Goal: Transaction & Acquisition: Purchase product/service

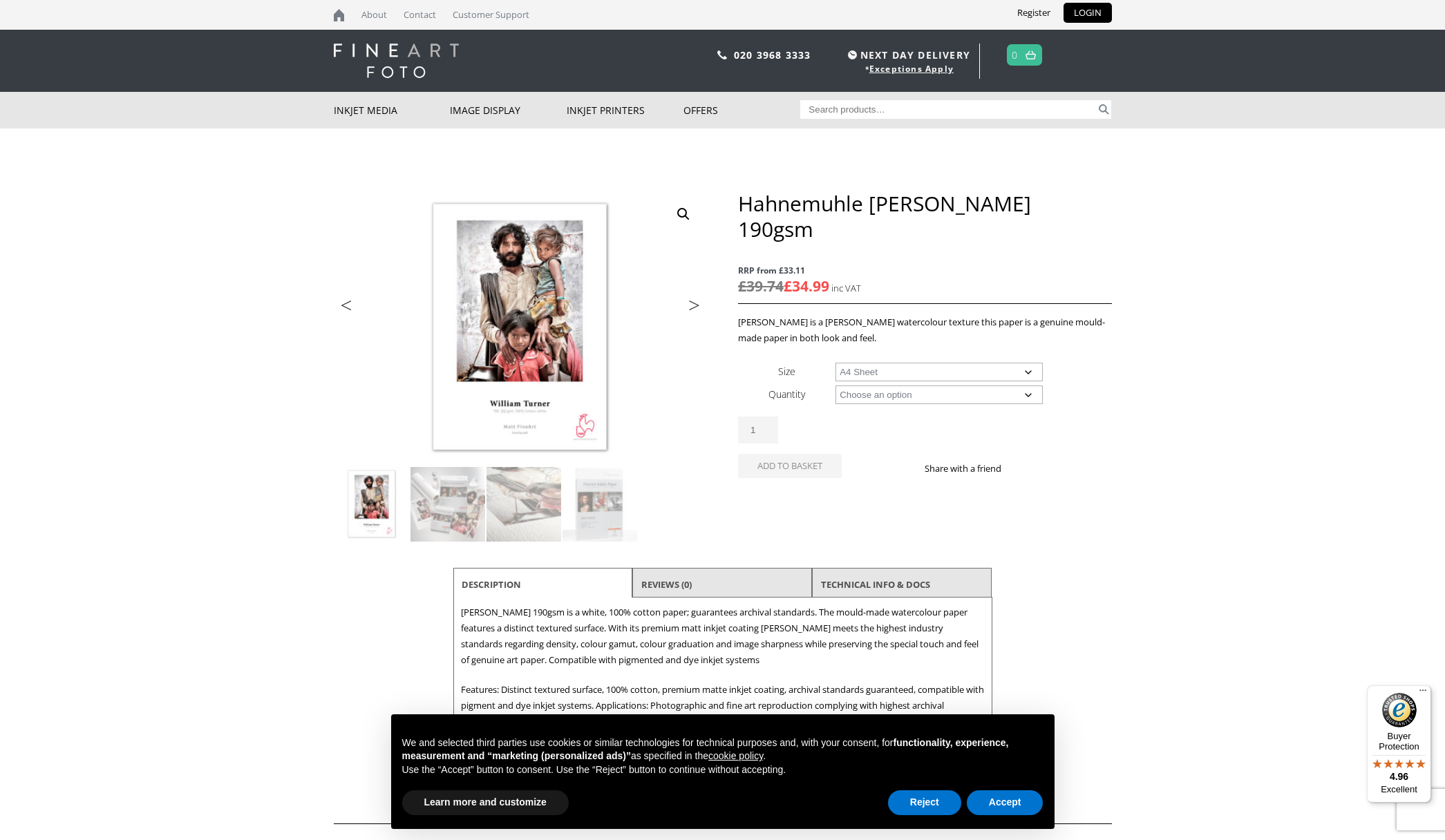
select select "a4-sheet"
select select "25-sheets"
select select "a4-sheet"
click at [788, 479] on button "Add to basket" at bounding box center [790, 490] width 104 height 24
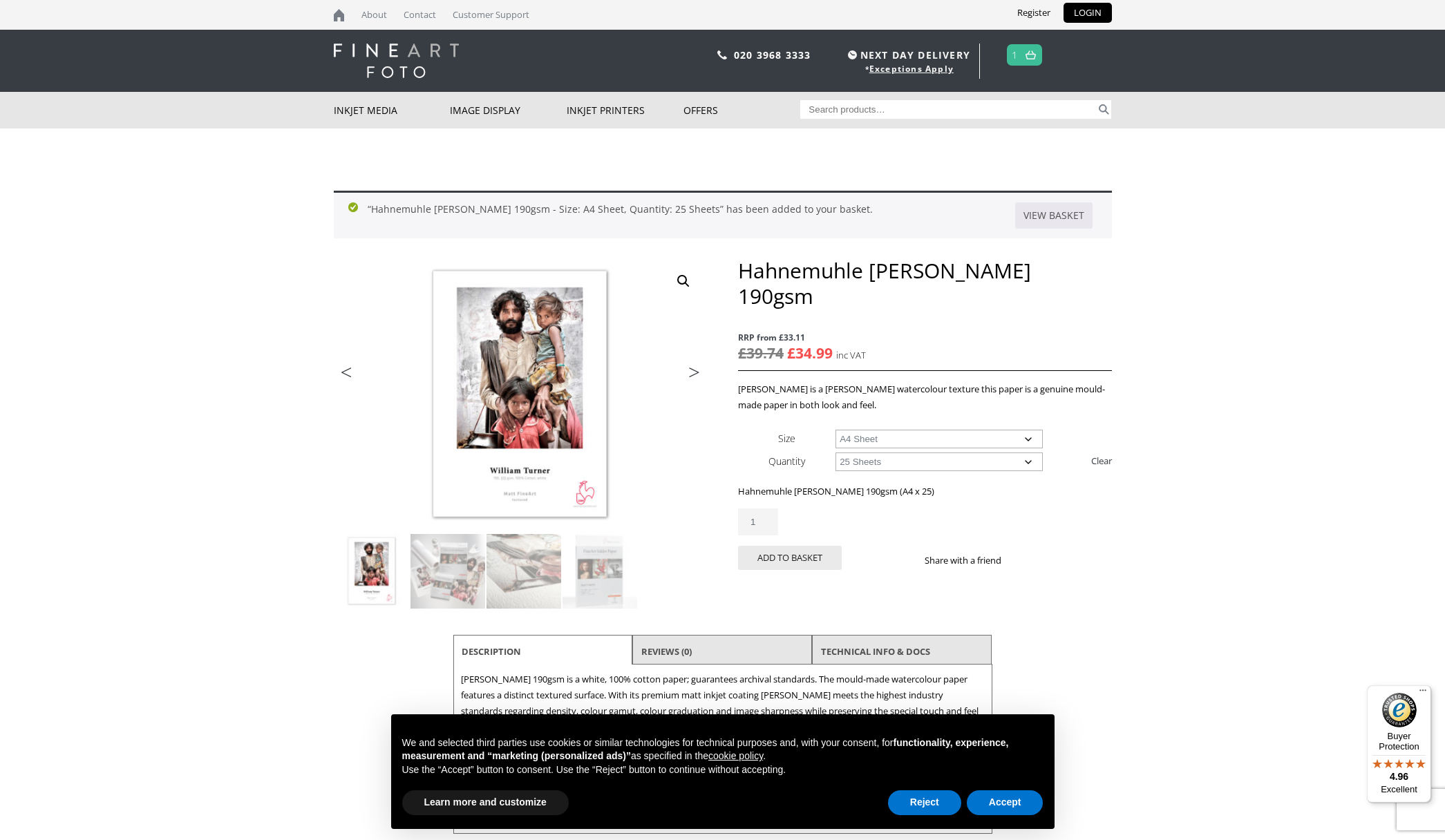
click at [877, 59] on span "NEXT DAY DELIVERY" at bounding box center [907, 55] width 126 height 16
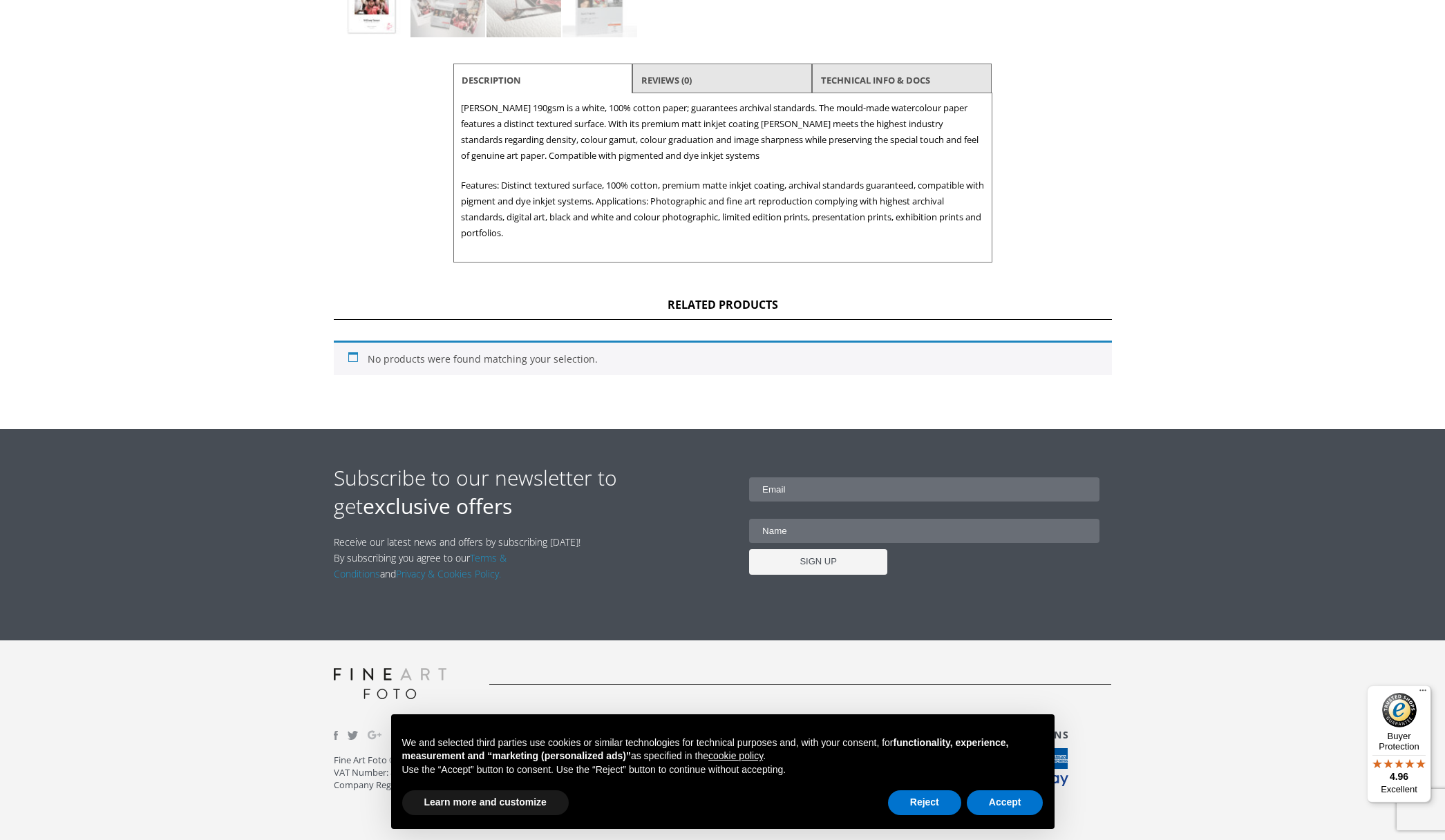
scroll to position [571, 0]
drag, startPoint x: 1011, startPoint y: 802, endPoint x: 1019, endPoint y: 801, distance: 8.1
click at [1011, 802] on button "Accept" at bounding box center [1005, 802] width 77 height 25
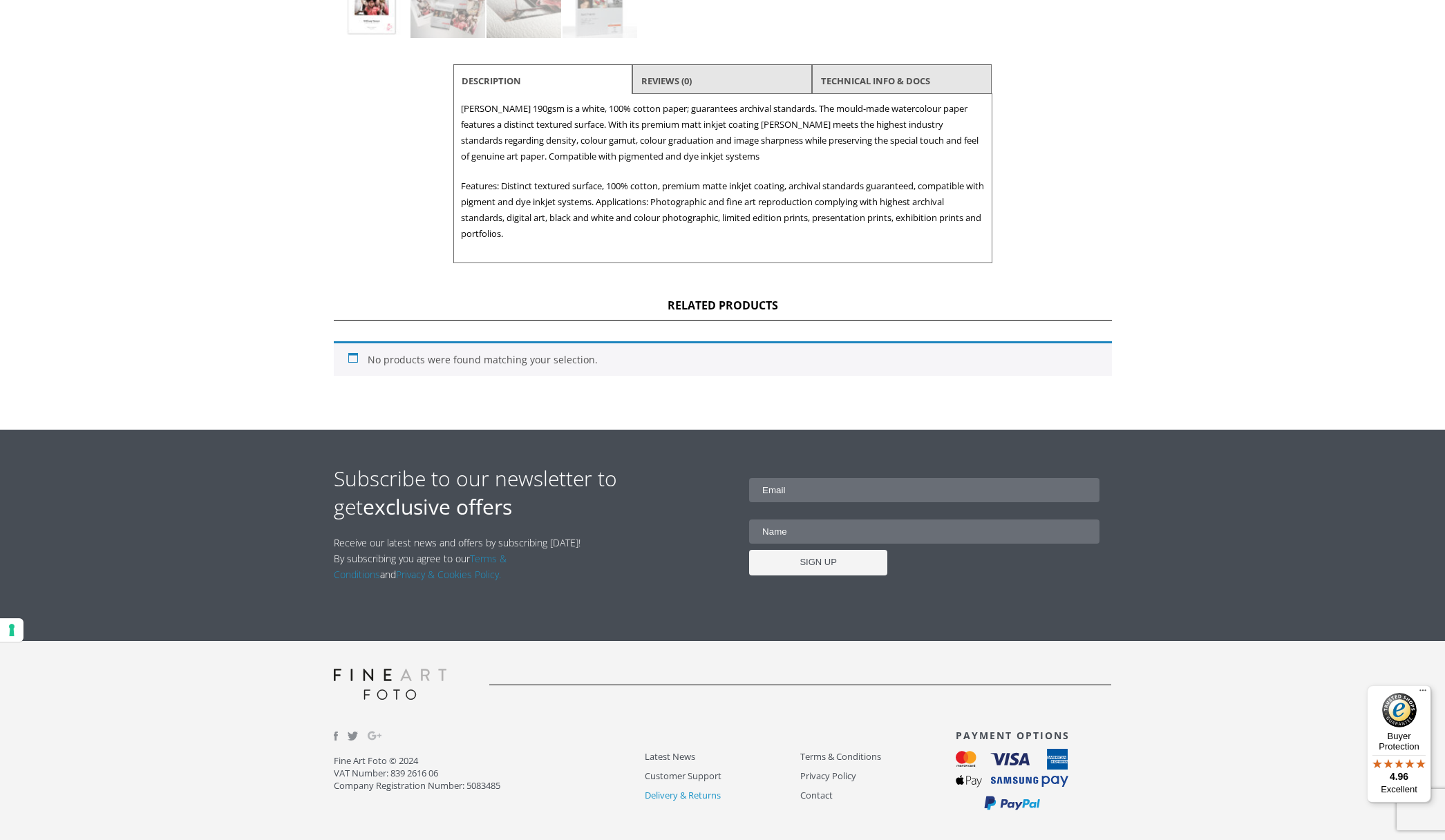
click at [667, 788] on link "Delivery & Returns" at bounding box center [722, 795] width 156 height 16
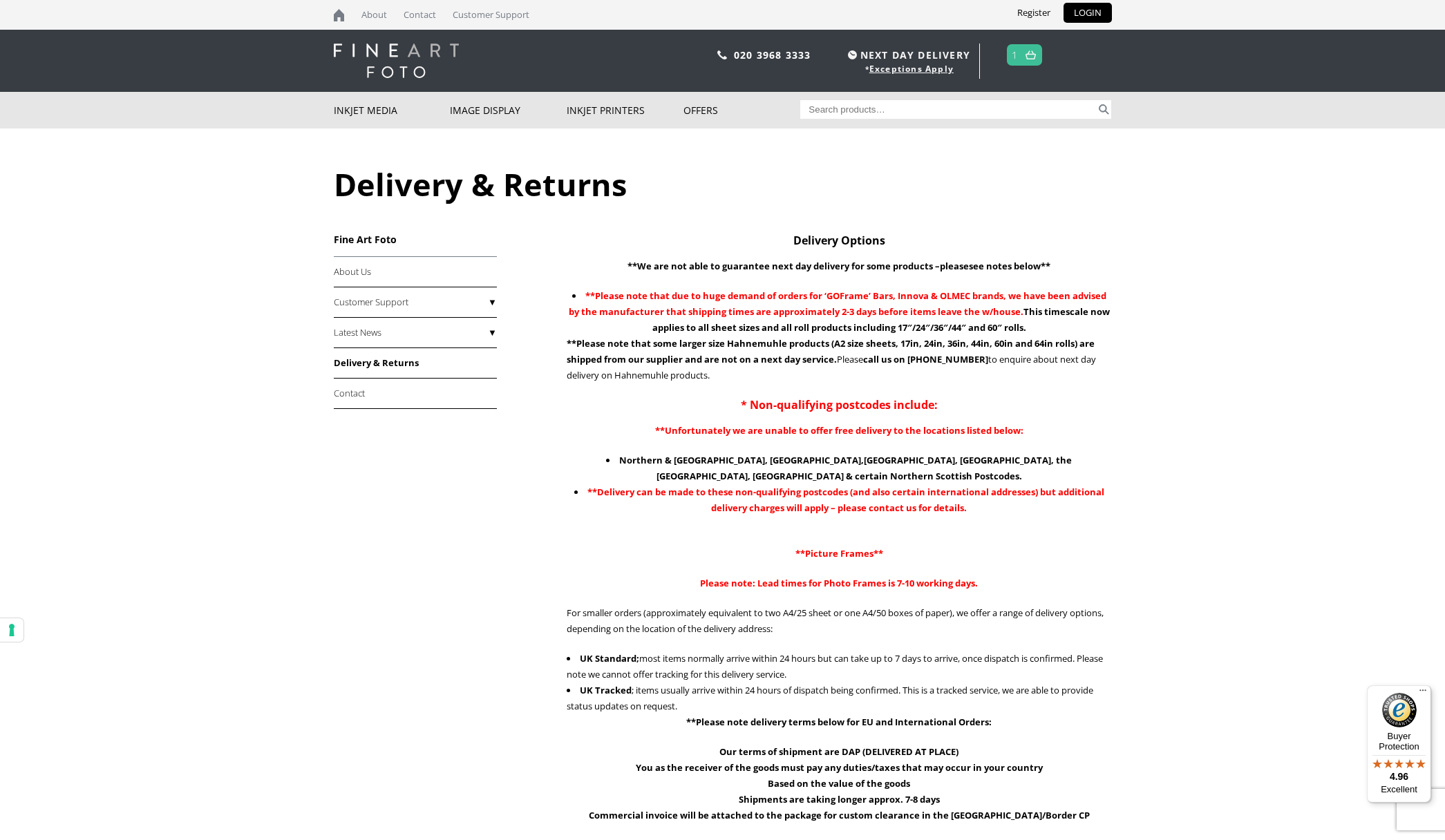
click at [1021, 53] on span "1" at bounding box center [1024, 55] width 35 height 22
click at [443, 51] on img at bounding box center [396, 61] width 125 height 35
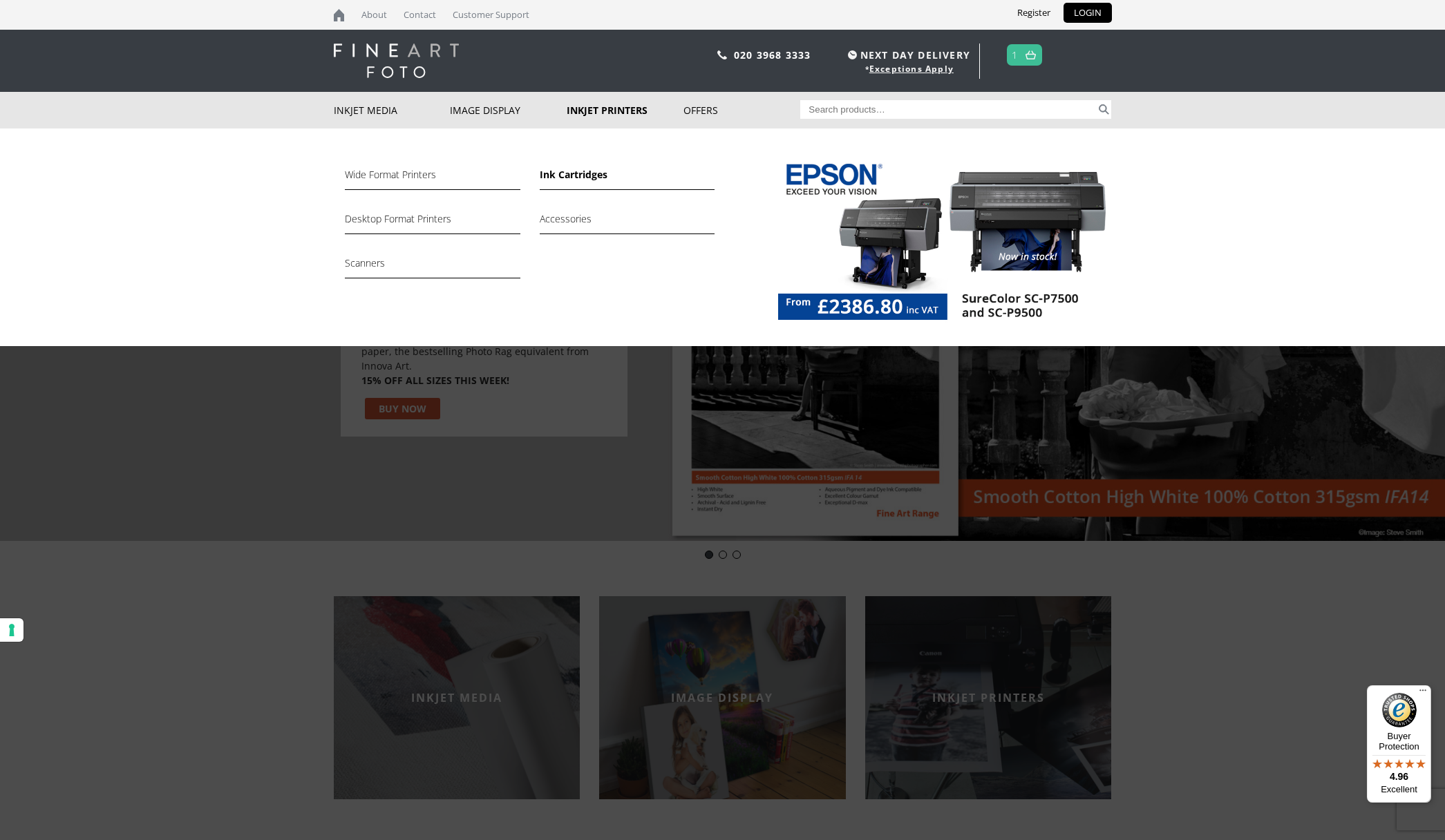
click at [578, 171] on link "Ink Cartridges" at bounding box center [627, 178] width 175 height 23
